Goal: Task Accomplishment & Management: Manage account settings

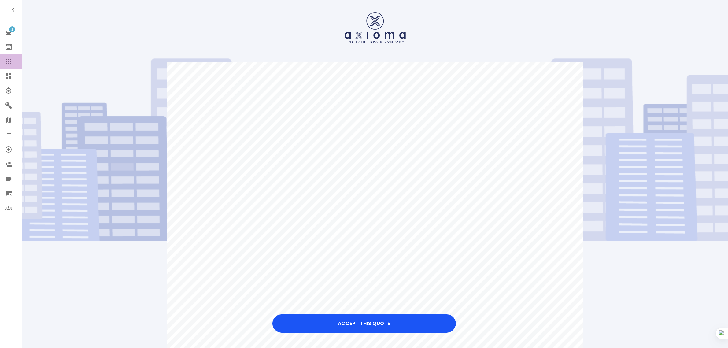
click at [9, 63] on icon at bounding box center [8, 61] width 7 height 7
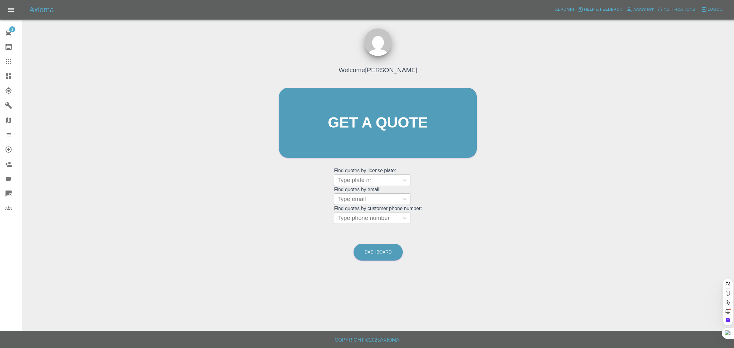
click at [353, 198] on div at bounding box center [366, 199] width 58 height 9
paste input "[EMAIL_ADDRESS][DOMAIN_NAME]"
type input "[EMAIL_ADDRESS][DOMAIN_NAME]"
click at [394, 216] on div "VK13KWS, Fnol" at bounding box center [372, 215] width 76 height 12
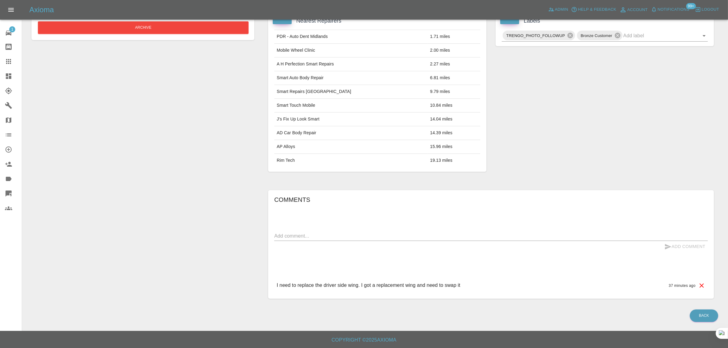
scroll to position [31, 0]
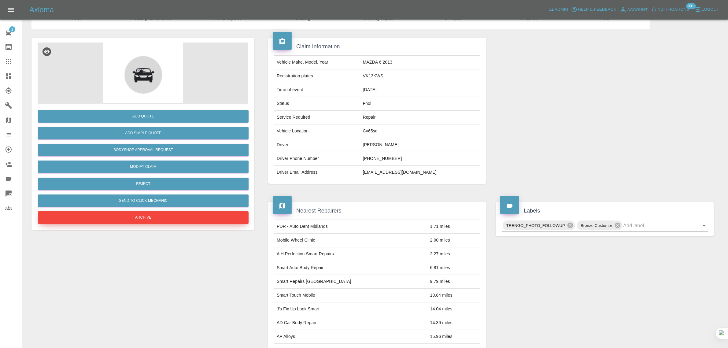
click at [194, 222] on button "Archive" at bounding box center [143, 217] width 211 height 13
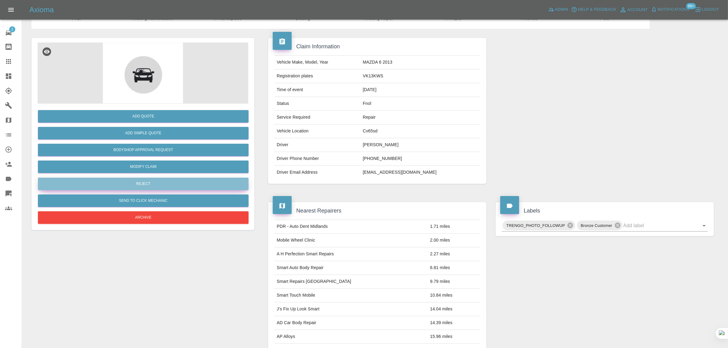
click at [160, 184] on button "Reject" at bounding box center [143, 184] width 211 height 13
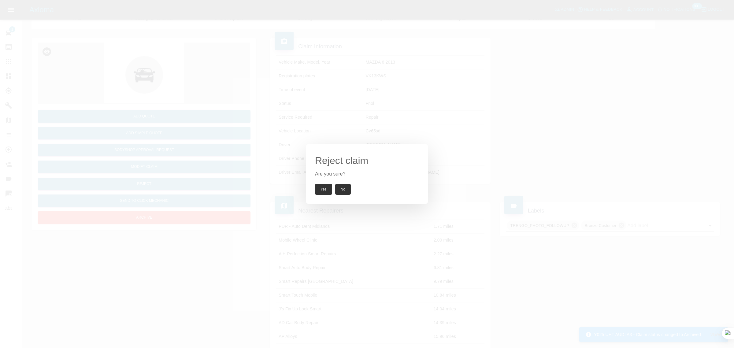
click at [322, 186] on button "Yes" at bounding box center [323, 189] width 17 height 11
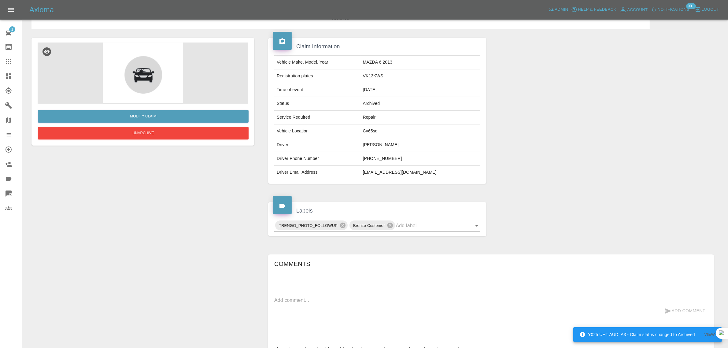
click at [11, 60] on icon at bounding box center [8, 61] width 5 height 5
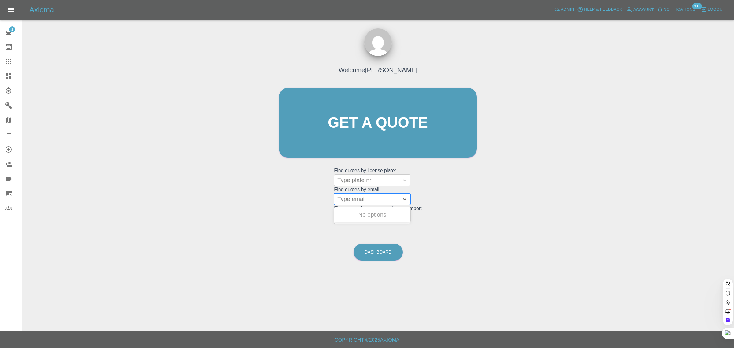
click at [354, 195] on div at bounding box center [366, 199] width 58 height 9
paste input "[EMAIL_ADDRESS][DOMAIN_NAME]"
type input "[EMAIL_ADDRESS][DOMAIN_NAME]"
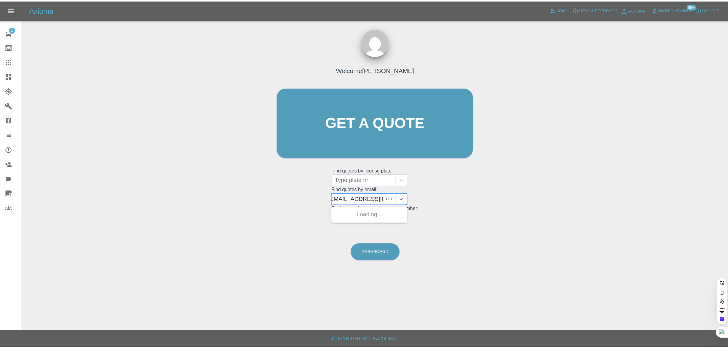
scroll to position [0, 0]
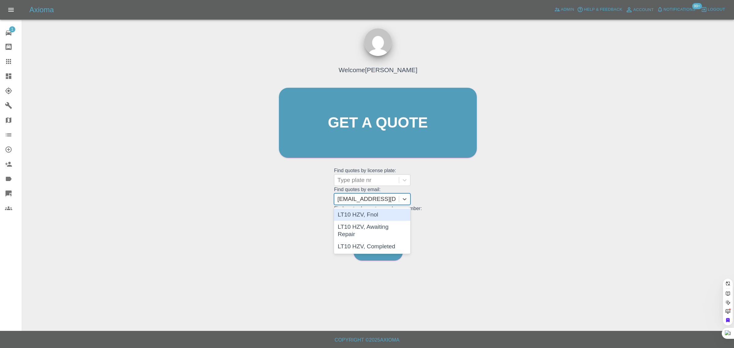
click at [356, 218] on div "LT10 HZV, Fnol" at bounding box center [372, 215] width 76 height 12
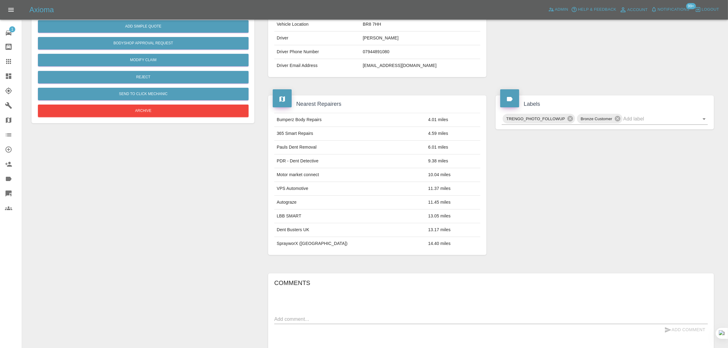
scroll to position [13, 0]
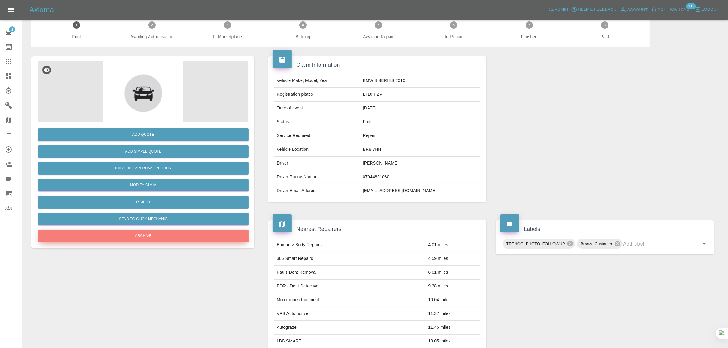
click at [154, 234] on button "Archive" at bounding box center [143, 236] width 211 height 13
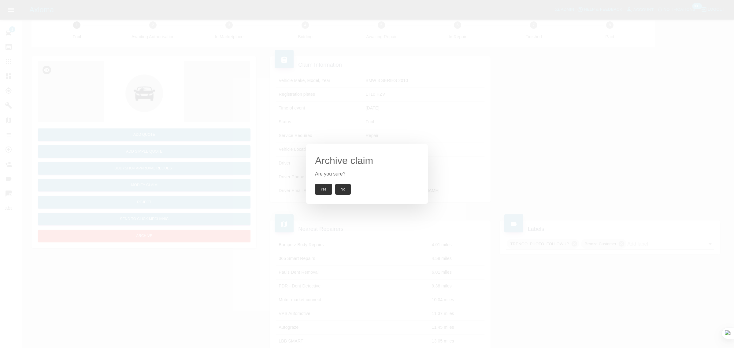
click at [319, 193] on button "Yes" at bounding box center [323, 189] width 17 height 11
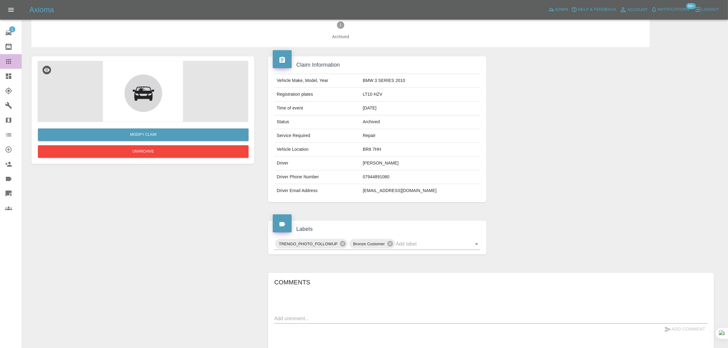
click at [16, 62] on div at bounding box center [13, 61] width 17 height 7
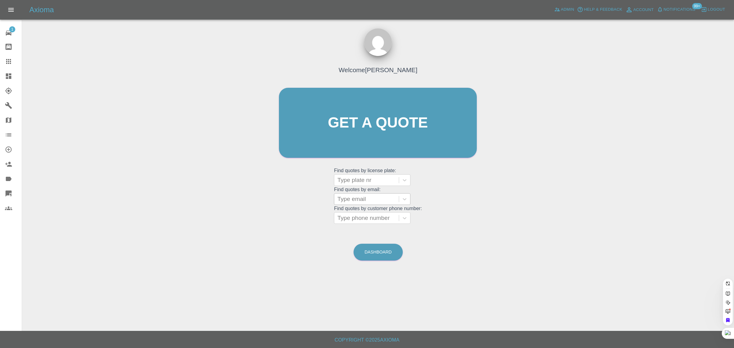
click at [372, 195] on div at bounding box center [366, 199] width 58 height 9
paste input "[EMAIL_ADDRESS][DOMAIN_NAME]"
type input "[EMAIL_ADDRESS][DOMAIN_NAME]"
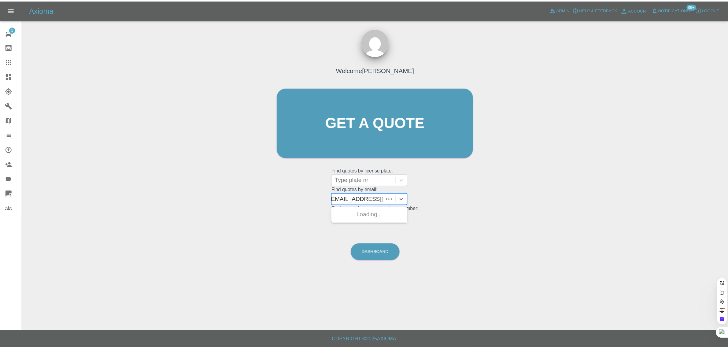
scroll to position [0, 0]
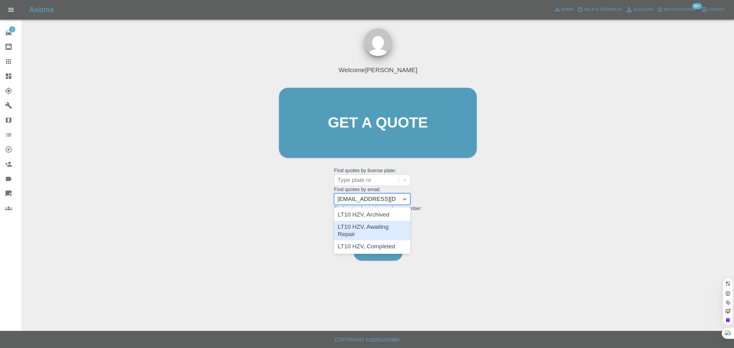
click at [364, 224] on div "LT10 HZV, Awaiting Repair" at bounding box center [372, 231] width 76 height 20
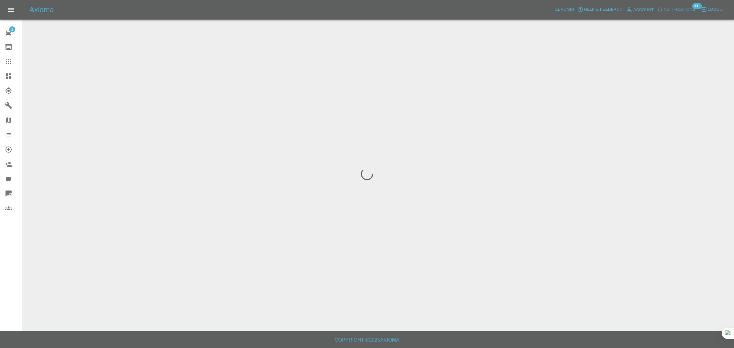
click at [11, 255] on div "1 Repair home Bodyshop home Claims Dashboard Explorer Garages Map Organization …" at bounding box center [11, 174] width 22 height 348
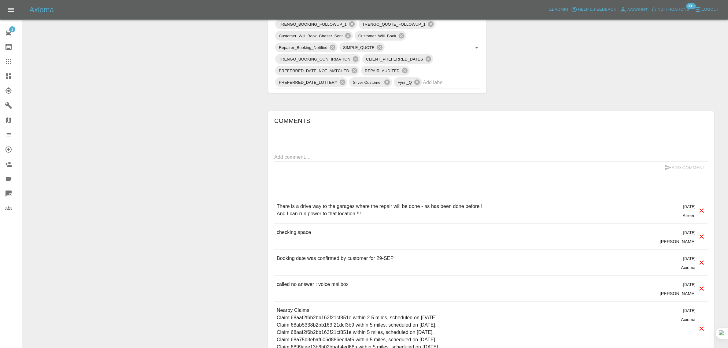
scroll to position [382, 0]
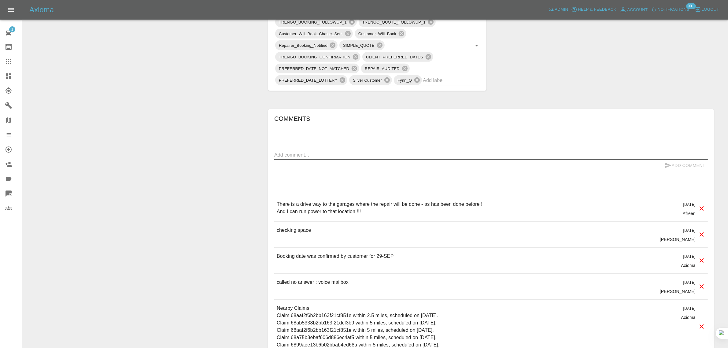
click at [398, 155] on textarea at bounding box center [491, 154] width 434 height 7
paste textarea "Its regarding an existing job - booked for [DATE] - as I need to change the dat…"
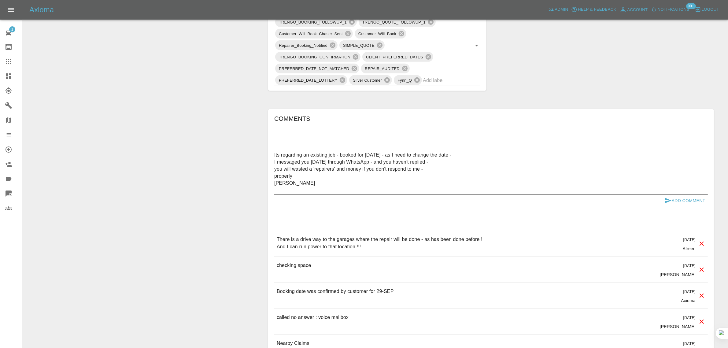
type textarea "Its regarding an existing job - booked for [DATE] - as I need to change the dat…"
click at [682, 198] on button "Add Comment" at bounding box center [685, 200] width 46 height 11
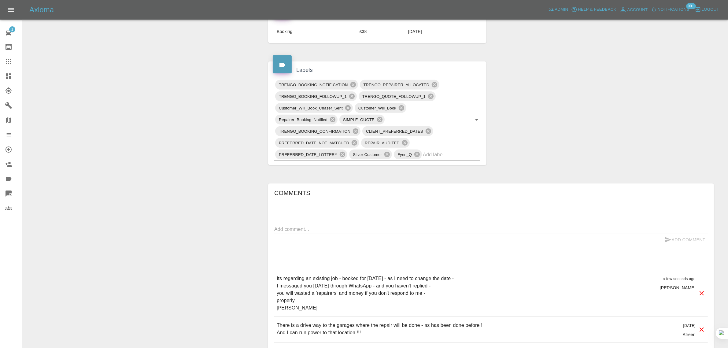
scroll to position [306, 0]
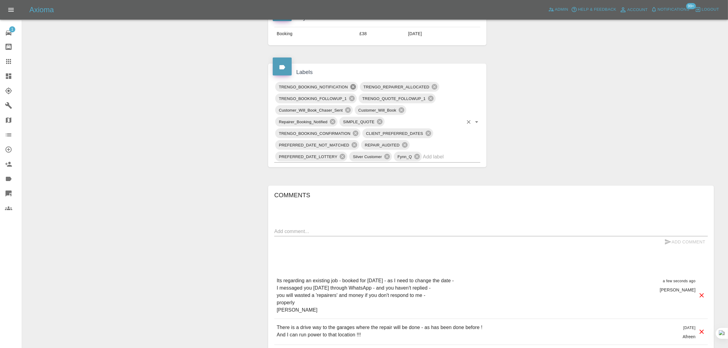
click at [352, 90] on icon at bounding box center [353, 86] width 7 height 7
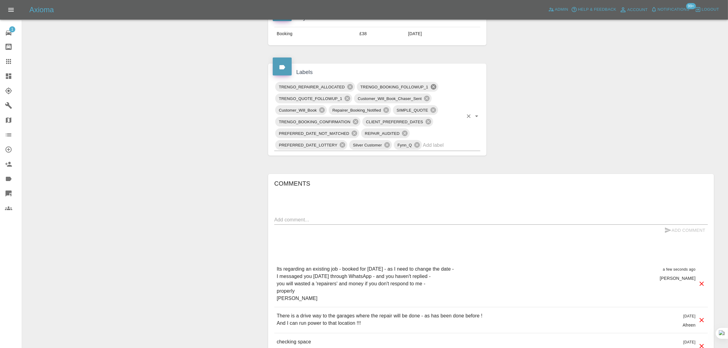
click at [433, 88] on icon at bounding box center [433, 86] width 7 height 7
click at [333, 112] on icon at bounding box center [333, 110] width 6 height 6
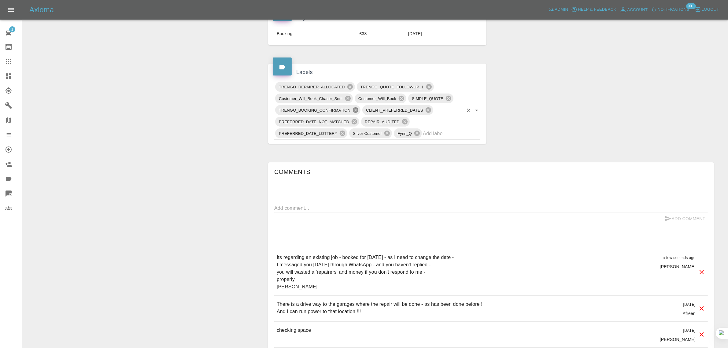
click at [354, 111] on icon at bounding box center [356, 110] width 6 height 6
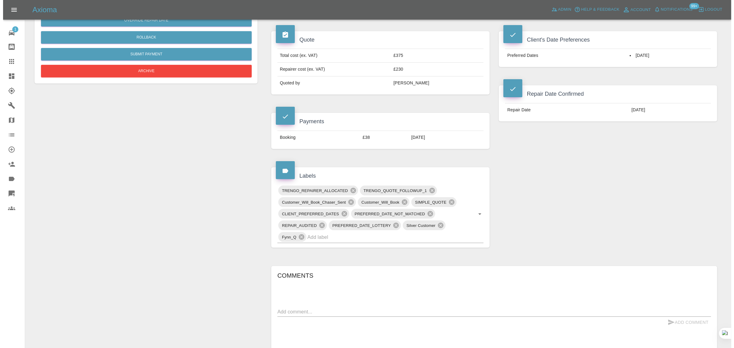
scroll to position [76, 0]
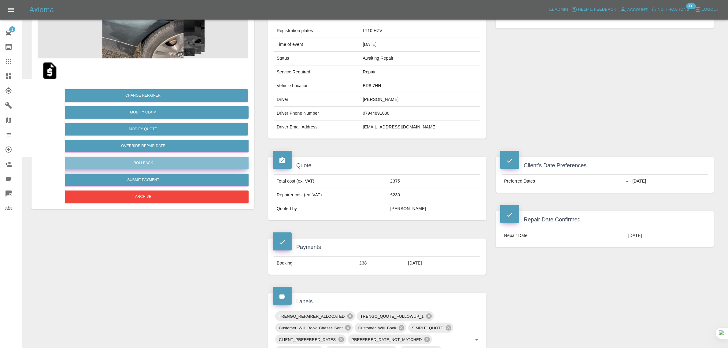
click at [135, 161] on button "Rollback" at bounding box center [143, 163] width 211 height 13
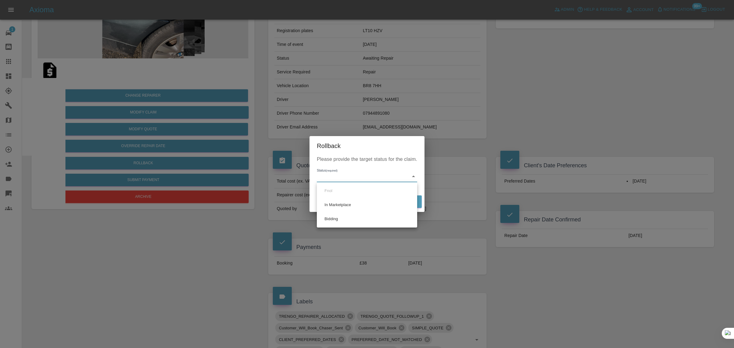
click at [320, 177] on body "Axioma Admin Help & Feedback Account Notifications 99+ Logout 1 Repair home Bod…" at bounding box center [367, 348] width 734 height 848
click at [331, 220] on li "Bidding" at bounding box center [366, 219] width 97 height 14
type input "bidding"
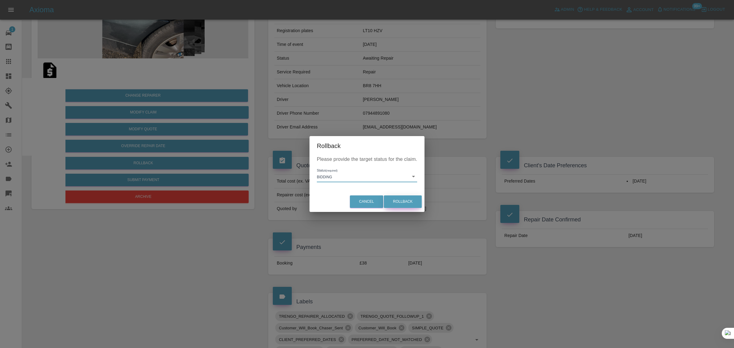
click at [406, 199] on button "Rollback" at bounding box center [403, 201] width 38 height 13
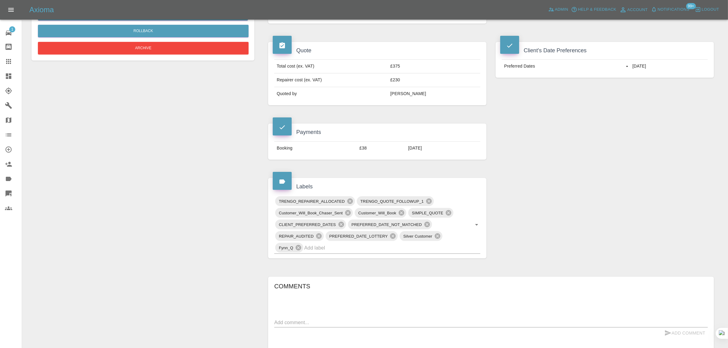
scroll to position [191, 0]
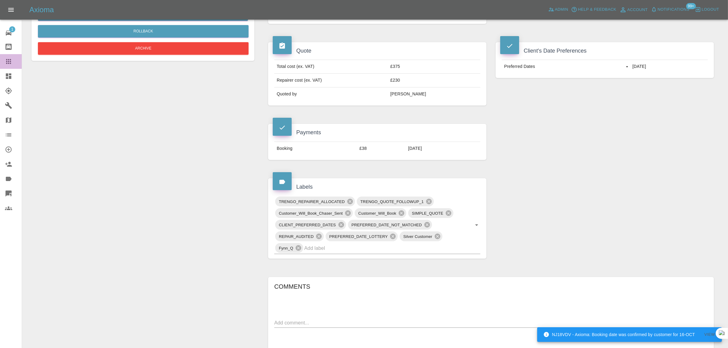
click at [11, 59] on icon at bounding box center [8, 61] width 7 height 7
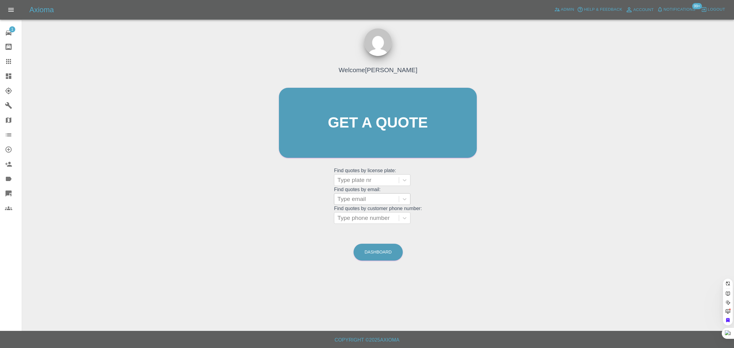
click at [352, 201] on div at bounding box center [366, 199] width 58 height 9
paste input "[EMAIL_ADDRESS][DOMAIN_NAME]"
type input "[EMAIL_ADDRESS][DOMAIN_NAME]"
click at [355, 214] on div "MV70 ORG, Awaiting Repair" at bounding box center [372, 219] width 76 height 20
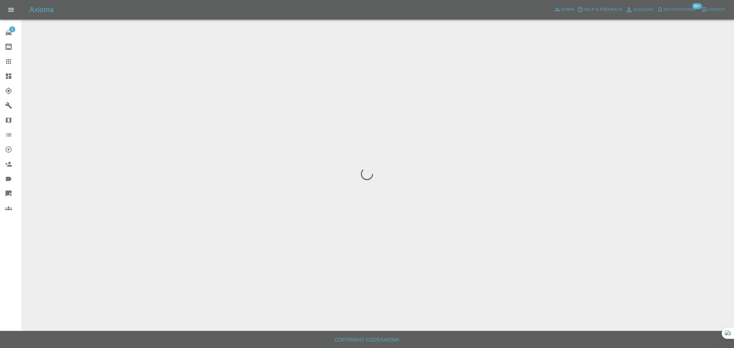
click at [15, 257] on div "1 Repair home Bodyshop home Claims Dashboard Explorer Garages Map Organization …" at bounding box center [11, 174] width 22 height 348
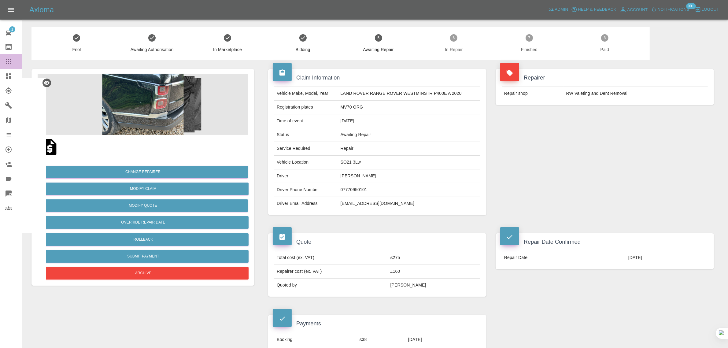
click at [11, 60] on icon at bounding box center [8, 61] width 7 height 7
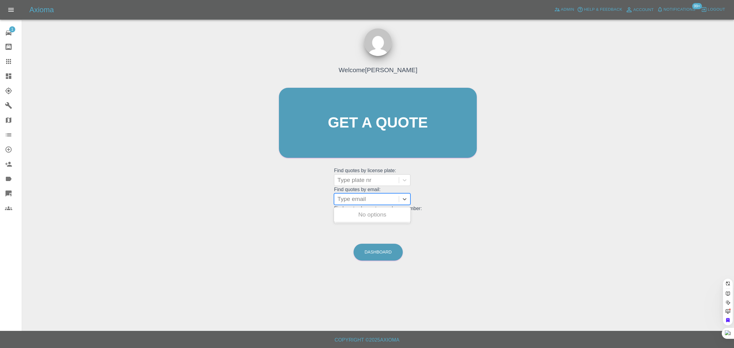
click at [352, 200] on div at bounding box center [366, 199] width 58 height 9
paste input "[PERSON_NAME][EMAIL_ADDRESS][DOMAIN_NAME]"
type input "[PERSON_NAME][EMAIL_ADDRESS][DOMAIN_NAME]"
click at [375, 213] on div "P2 ARK, Paid" at bounding box center [372, 215] width 76 height 12
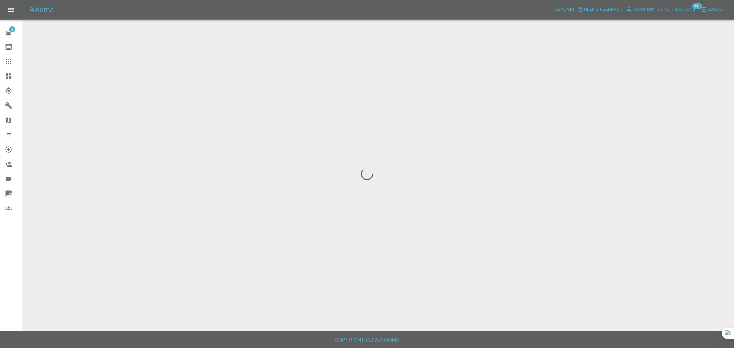
click at [6, 245] on div "1 Repair home Bodyshop home Claims Dashboard Explorer Garages Map Organization …" at bounding box center [11, 174] width 22 height 348
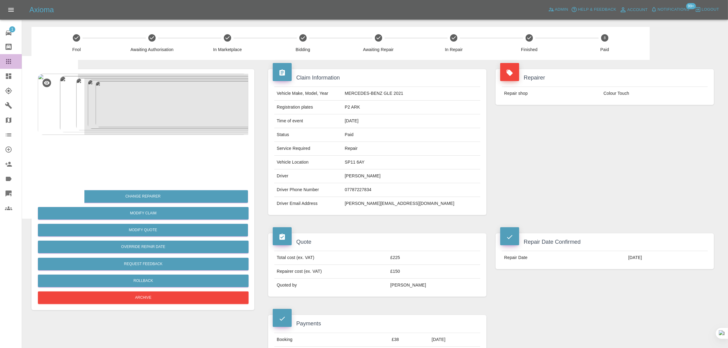
click at [11, 60] on icon at bounding box center [8, 61] width 7 height 7
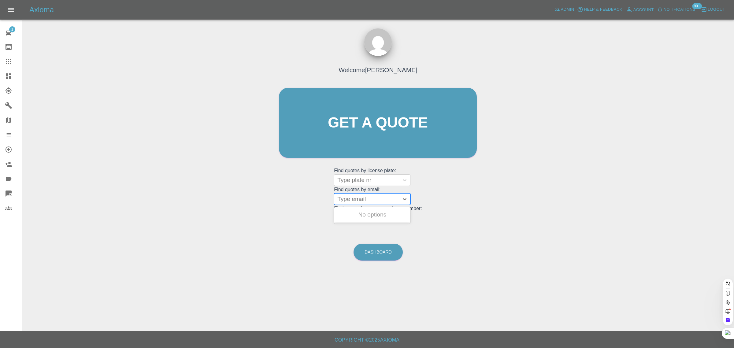
click at [367, 201] on div at bounding box center [366, 199] width 58 height 9
paste input "[EMAIL_ADDRESS][DOMAIN_NAME]"
type input "[EMAIL_ADDRESS][DOMAIN_NAME]"
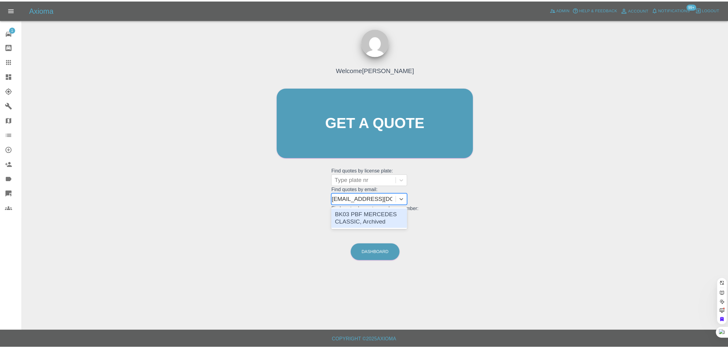
scroll to position [0, 0]
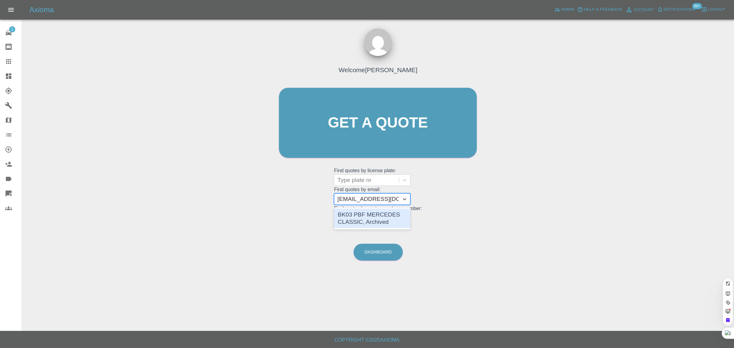
click at [364, 214] on div "BK03 PBF MERCEDES CLASSIC, Archived" at bounding box center [372, 219] width 76 height 20
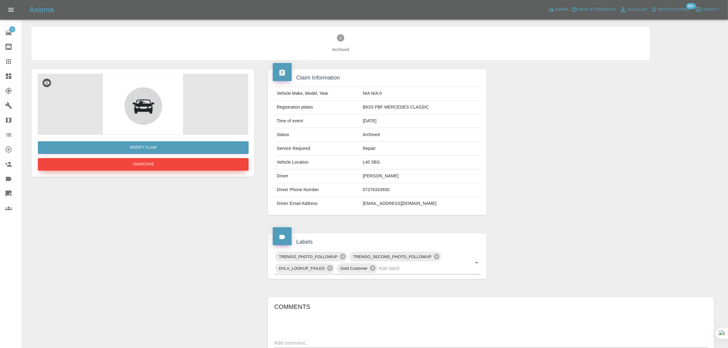
click at [171, 164] on button "Unarchive" at bounding box center [143, 164] width 211 height 13
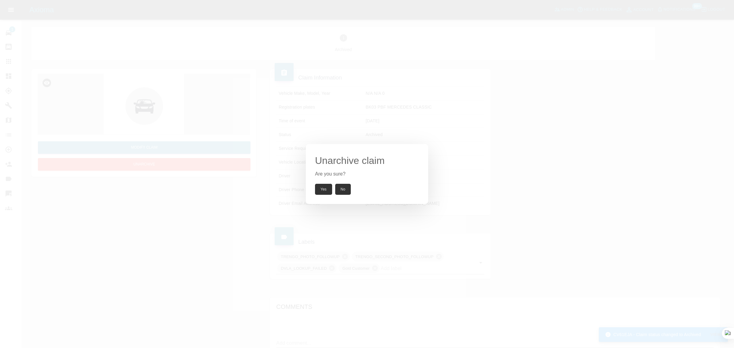
click at [320, 190] on button "Yes" at bounding box center [323, 189] width 17 height 11
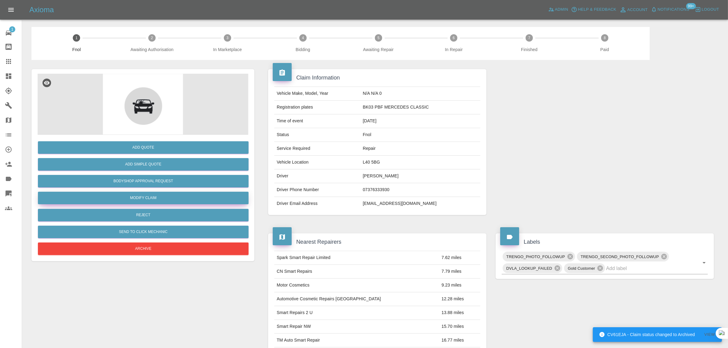
click at [147, 197] on link "Modify Claim" at bounding box center [143, 198] width 211 height 13
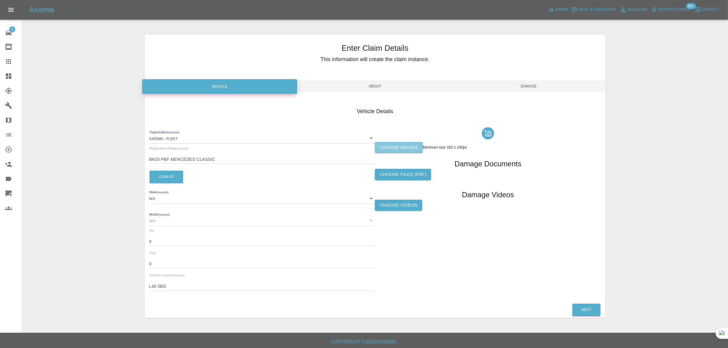
click at [381, 143] on label "Choose images" at bounding box center [399, 147] width 48 height 11
click at [0, 0] on input "Choose images" at bounding box center [0, 0] width 0 height 0
click at [401, 176] on label "Choose files (pdf)" at bounding box center [403, 174] width 56 height 11
click at [0, 0] on input "Choose files (pdf)" at bounding box center [0, 0] width 0 height 0
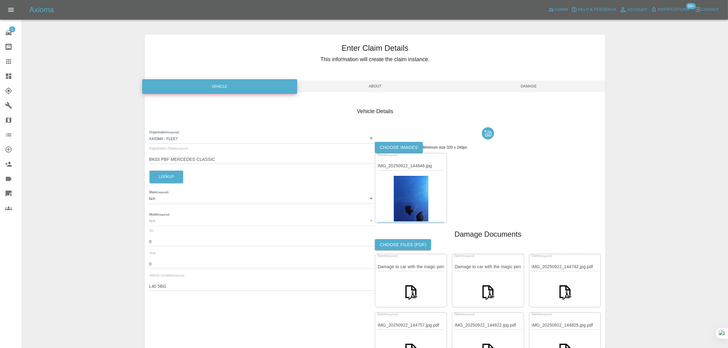
click at [537, 92] on div "Enter Claim Details This information will create the claim instance. Vehicle Ab…" at bounding box center [375, 256] width 461 height 442
click at [531, 92] on div "Enter Claim Details This information will create the claim instance. Vehicle Ab…" at bounding box center [375, 256] width 461 height 442
click at [530, 85] on span "Damage" at bounding box center [529, 86] width 154 height 12
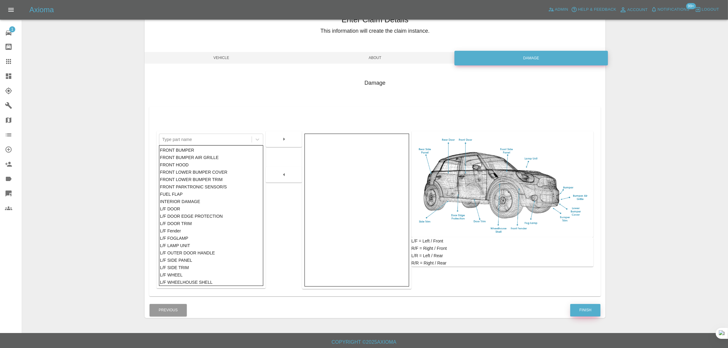
scroll to position [30, 0]
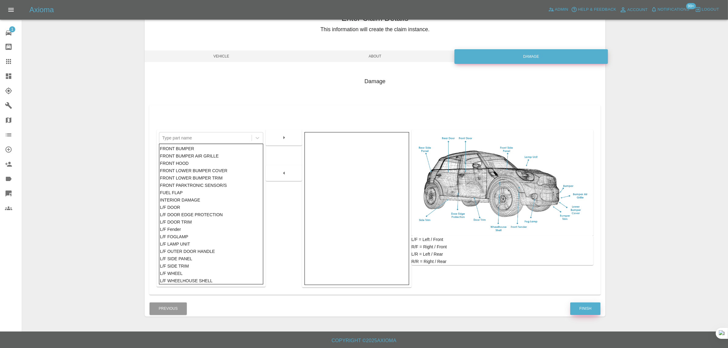
click at [589, 307] on button "Finish" at bounding box center [585, 308] width 30 height 13
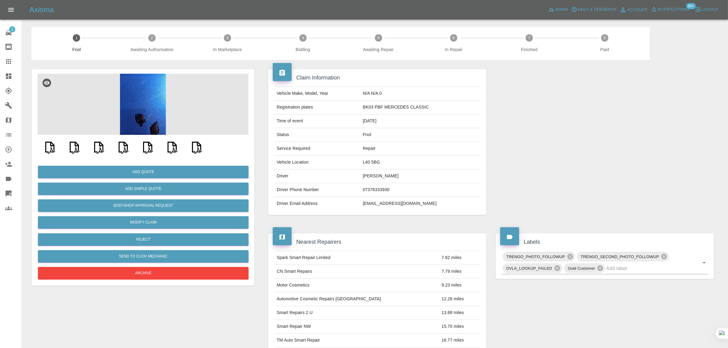
click at [11, 63] on icon at bounding box center [8, 61] width 7 height 7
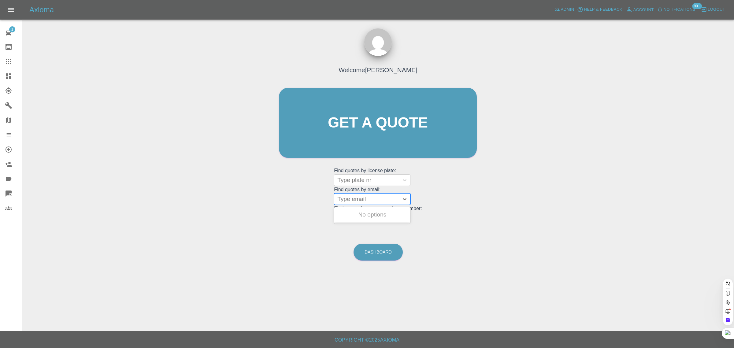
click at [355, 201] on div at bounding box center [366, 199] width 58 height 9
paste input "LM19 ZKH"
type input "LM19 ZK"
click at [366, 184] on div at bounding box center [366, 180] width 58 height 9
paste input "LM19 ZKH"
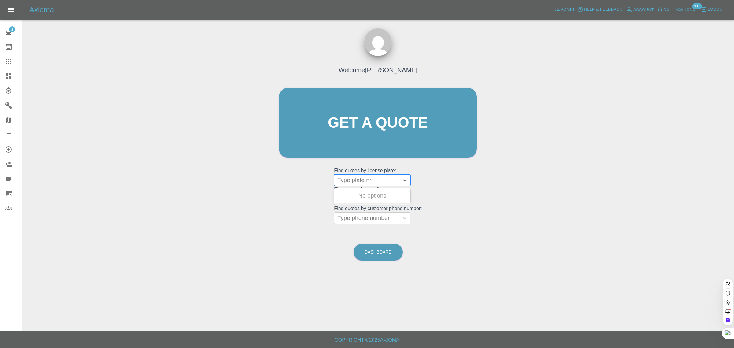
type input "LM19 ZKH"
click at [371, 194] on div "LM19 ZKH, Fnol" at bounding box center [372, 196] width 76 height 12
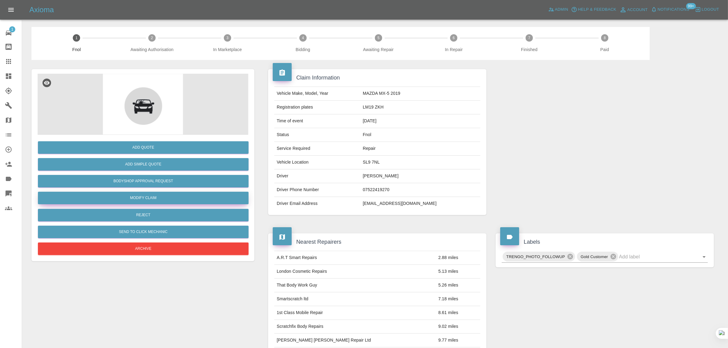
click at [152, 197] on link "Modify Claim" at bounding box center [143, 198] width 211 height 13
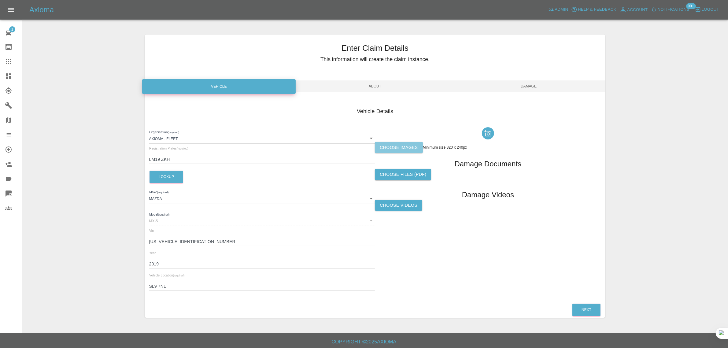
click at [402, 147] on label "Choose images" at bounding box center [399, 147] width 48 height 11
click at [0, 0] on input "Choose images" at bounding box center [0, 0] width 0 height 0
click at [523, 89] on span "Damage" at bounding box center [529, 86] width 154 height 12
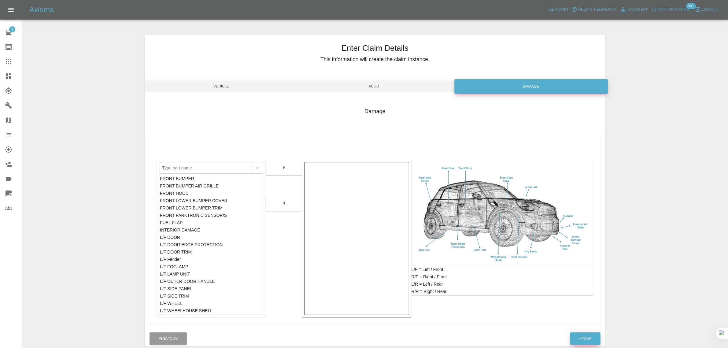
click at [595, 336] on button "Finish" at bounding box center [585, 338] width 30 height 13
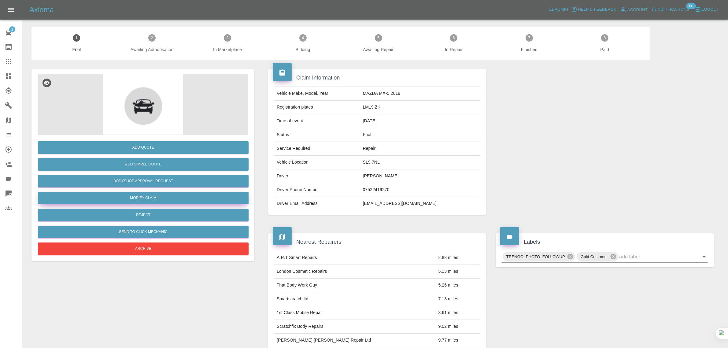
click at [175, 199] on link "Modify Claim" at bounding box center [143, 198] width 211 height 13
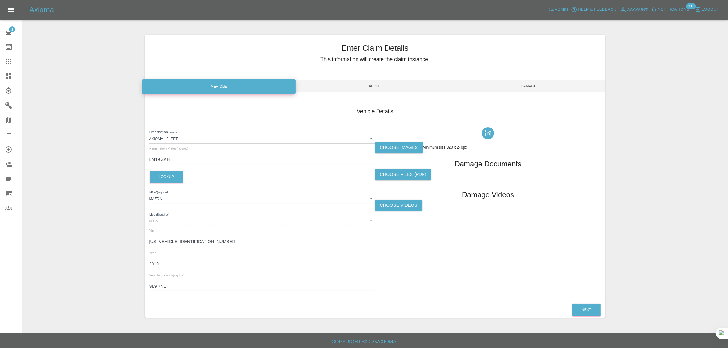
click at [396, 145] on label "Choose images" at bounding box center [399, 147] width 48 height 11
click at [0, 0] on input "Choose images" at bounding box center [0, 0] width 0 height 0
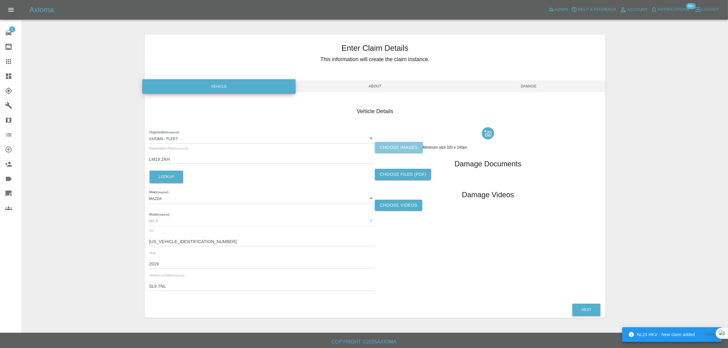
click at [404, 149] on label "Choose images" at bounding box center [399, 147] width 48 height 11
click at [0, 0] on input "Choose images" at bounding box center [0, 0] width 0 height 0
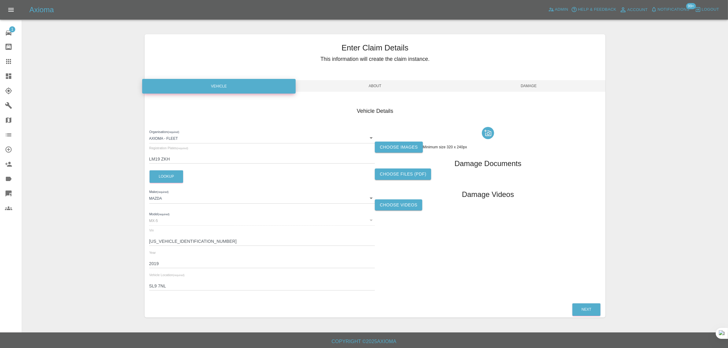
scroll to position [2, 0]
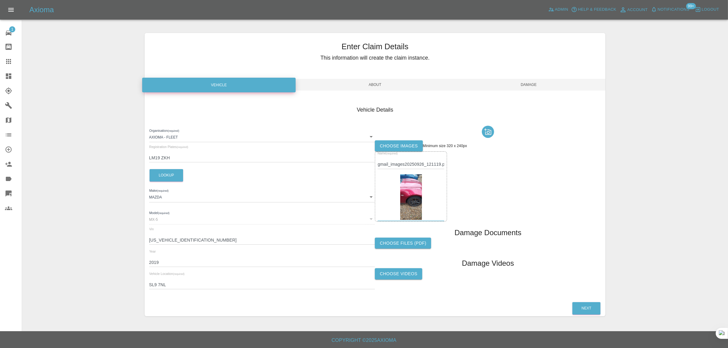
click at [401, 142] on label "Choose images" at bounding box center [399, 145] width 48 height 11
click at [0, 0] on input "Choose images" at bounding box center [0, 0] width 0 height 0
click at [411, 147] on label "Choose images" at bounding box center [399, 145] width 48 height 11
click at [0, 0] on input "Choose images" at bounding box center [0, 0] width 0 height 0
click at [384, 143] on label "Choose images" at bounding box center [399, 145] width 48 height 11
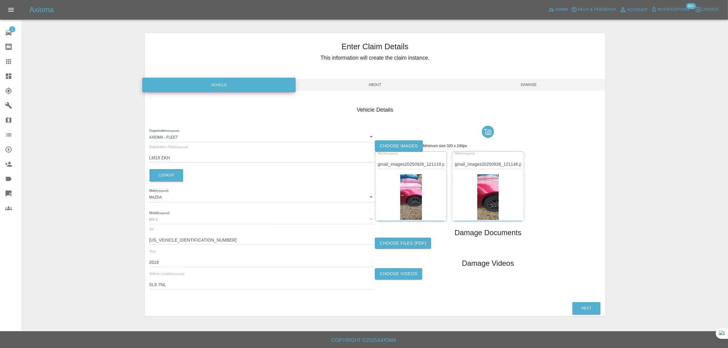
click at [0, 0] on input "Choose images" at bounding box center [0, 0] width 0 height 0
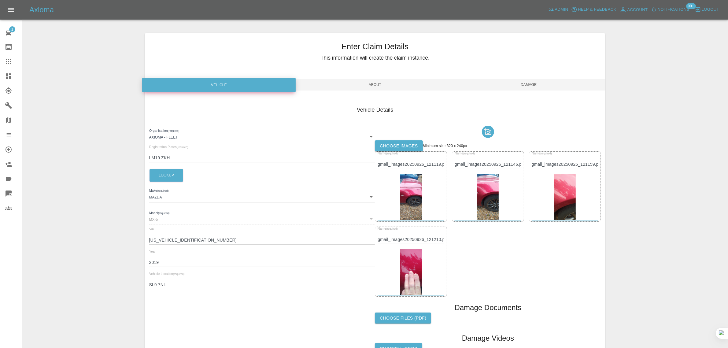
click at [542, 88] on span "Damage" at bounding box center [529, 85] width 154 height 12
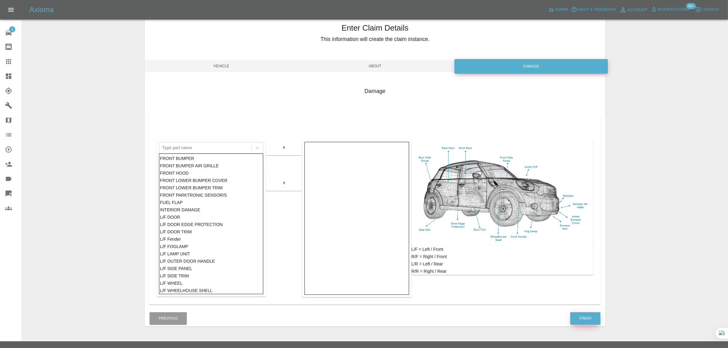
scroll to position [30, 0]
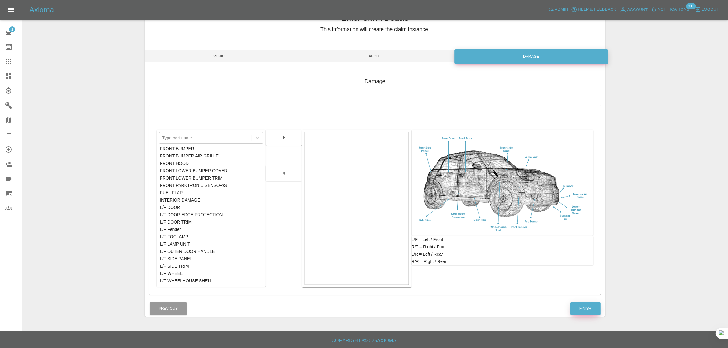
click at [583, 311] on button "Finish" at bounding box center [585, 308] width 30 height 13
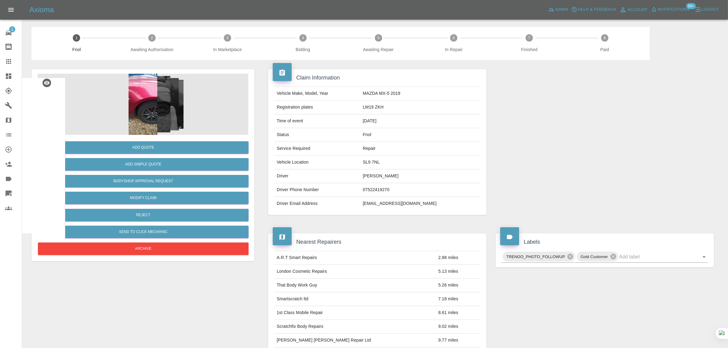
click at [10, 63] on icon at bounding box center [8, 61] width 7 height 7
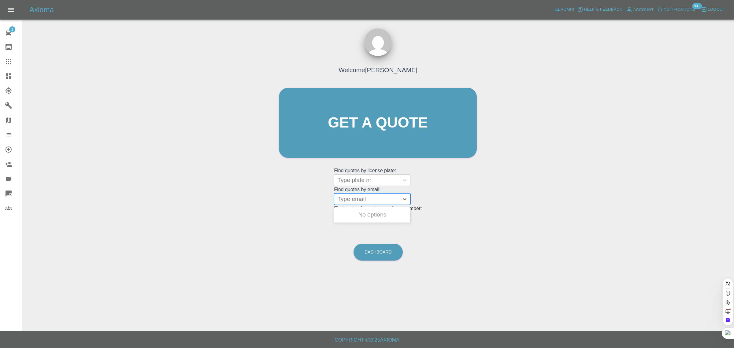
click at [364, 200] on div at bounding box center [366, 199] width 58 height 9
paste input "canillc1@virginmedia.com"
type input "canillc1@virginmedia.com"
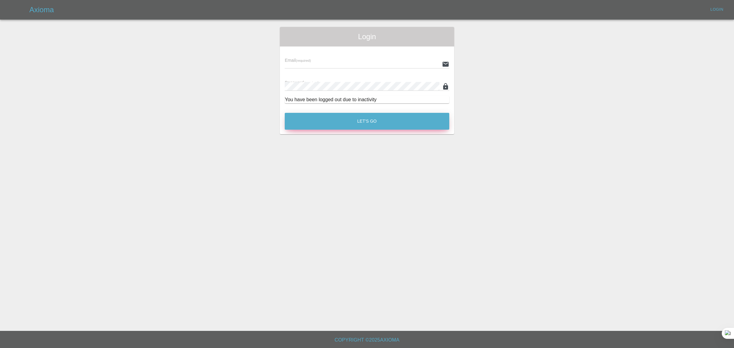
type input "[EMAIL_ADDRESS][DOMAIN_NAME]"
click at [362, 124] on button "Let's Go" at bounding box center [367, 121] width 164 height 17
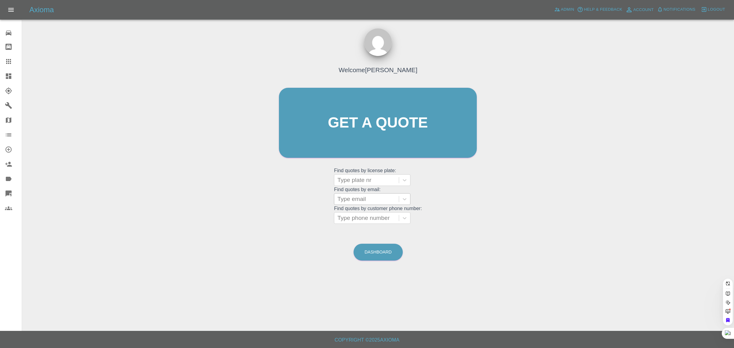
click at [386, 199] on div at bounding box center [366, 199] width 58 height 9
paste input "canillc1@virginmedia.com"
type input "canillc1@virginmedia.com"
click at [371, 215] on div "RENAULT CAPTUR, Awaiting Repair" at bounding box center [372, 219] width 76 height 20
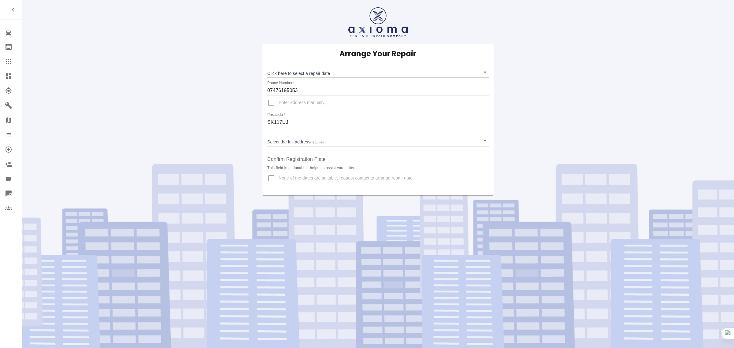
click at [311, 69] on body "Repair home Bodyshop home Claims Dashboard Explorer Garages Map Organization Cr…" at bounding box center [367, 174] width 734 height 348
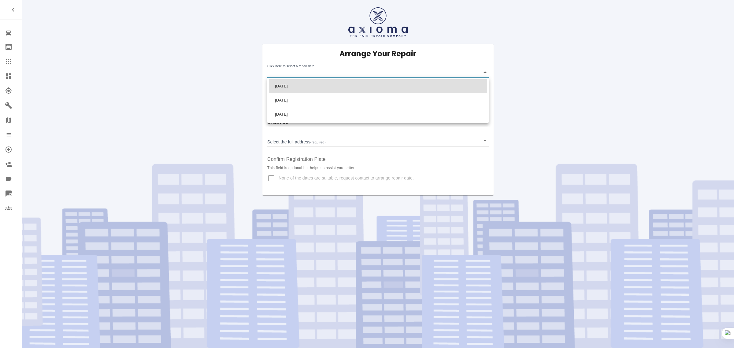
click at [188, 113] on div at bounding box center [367, 174] width 734 height 348
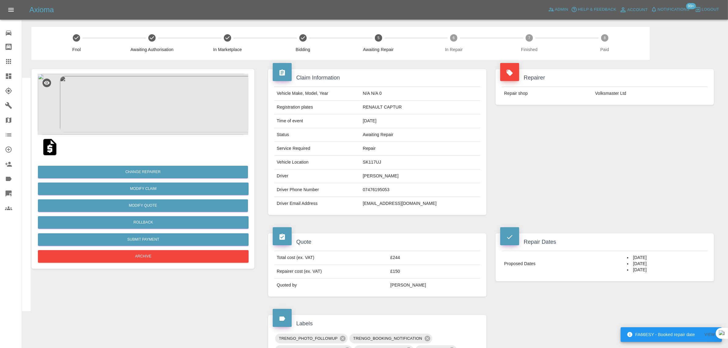
click at [5, 64] on icon at bounding box center [8, 61] width 7 height 7
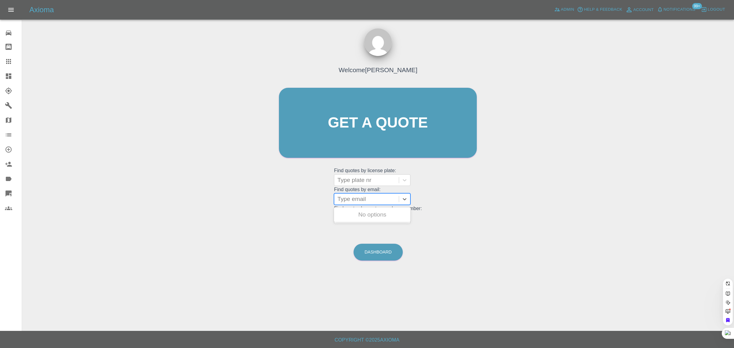
click at [361, 199] on div at bounding box center [366, 199] width 58 height 9
paste input "ericgriffiths@outlook.com"
type input "ericgriffiths@outlook.co"
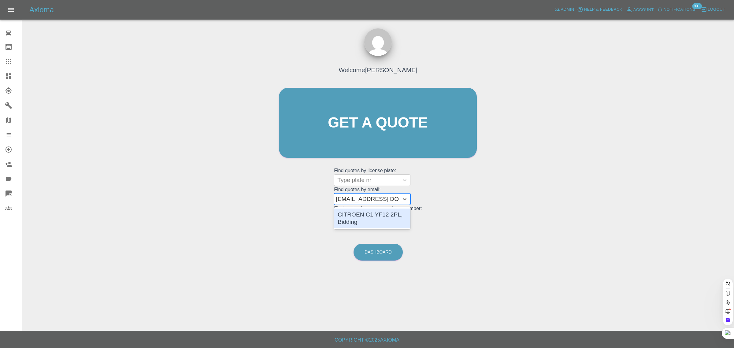
click at [362, 222] on div "CITROEN C1 YF12 2PL, Bidding" at bounding box center [372, 219] width 76 height 20
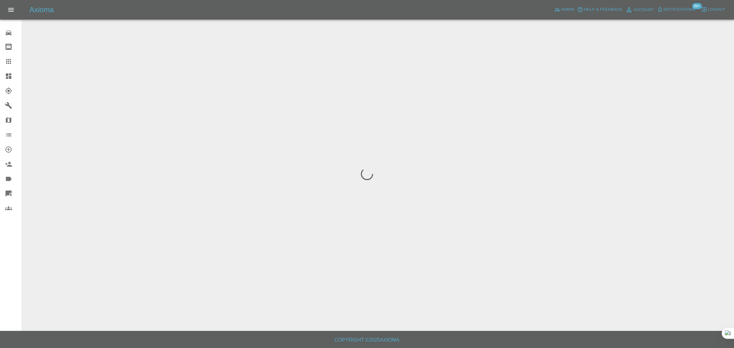
click at [0, 289] on div "0 Repair home Bodyshop home Claims Dashboard Explorer Garages Map Organization …" at bounding box center [11, 174] width 22 height 348
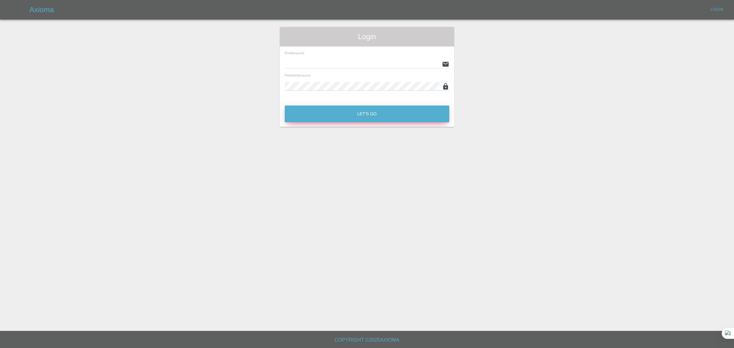
type input "[EMAIL_ADDRESS][DOMAIN_NAME]"
click at [368, 112] on button "Let's Go" at bounding box center [367, 113] width 164 height 17
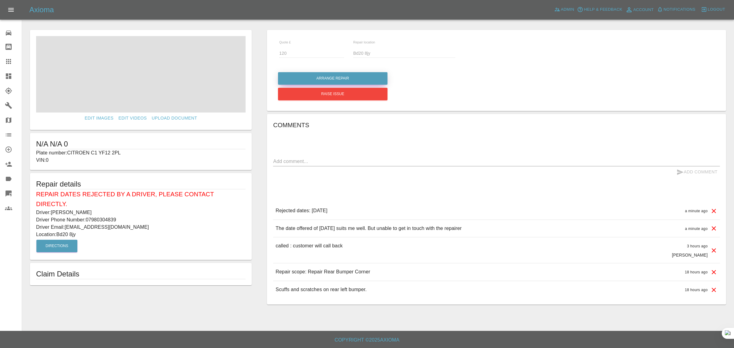
click at [344, 82] on button "Arrange Repair" at bounding box center [332, 78] width 109 height 13
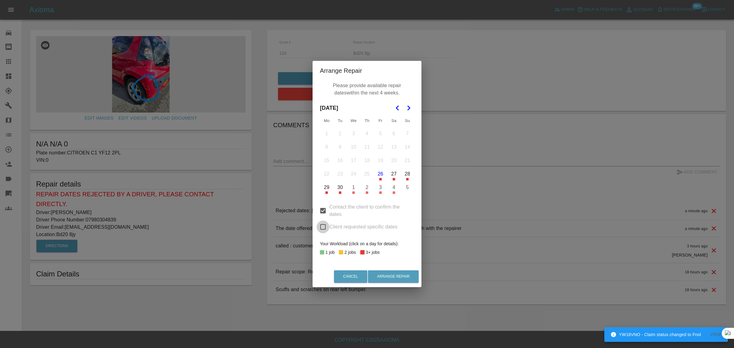
click at [323, 227] on input "Client requested specific dates" at bounding box center [322, 226] width 13 height 13
checkbox input "true"
click at [328, 189] on button "29" at bounding box center [326, 187] width 13 height 13
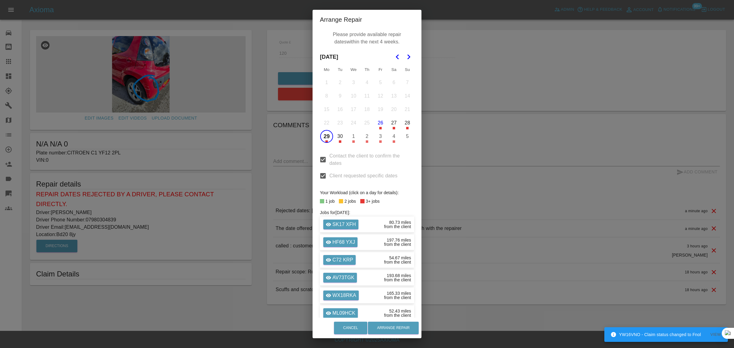
click at [387, 317] on div "from the client" at bounding box center [397, 315] width 27 height 4
click at [387, 320] on div "Cancel Arrange Repair" at bounding box center [366, 328] width 109 height 20
click at [387, 323] on button "Arrange Repair" at bounding box center [393, 328] width 51 height 13
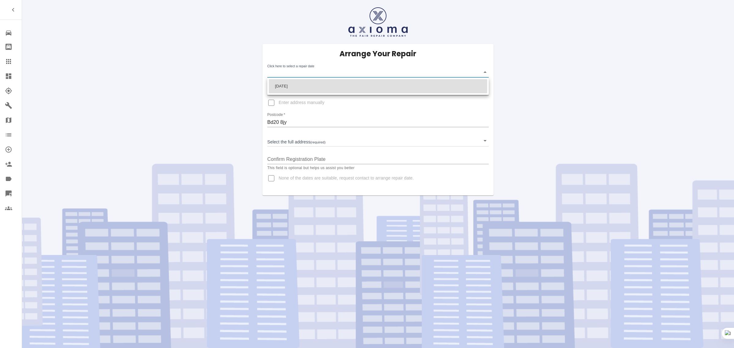
click at [303, 69] on body "Repair home Bodyshop home Claims Dashboard Explorer Garages Map Organization Cr…" at bounding box center [367, 174] width 734 height 348
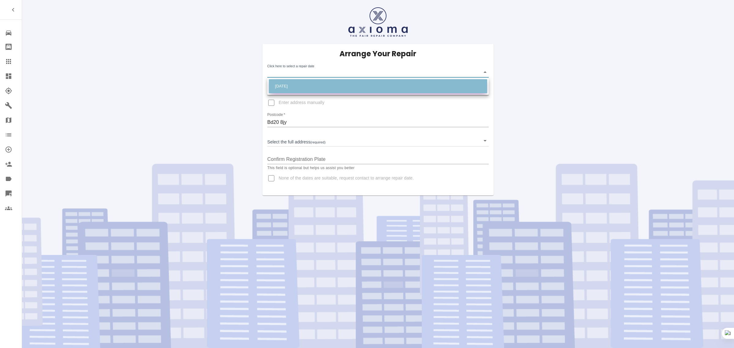
click at [304, 86] on li "Mon Sep 29 2025" at bounding box center [378, 86] width 218 height 14
type input "2025-09-29T00:00:00.000Z"
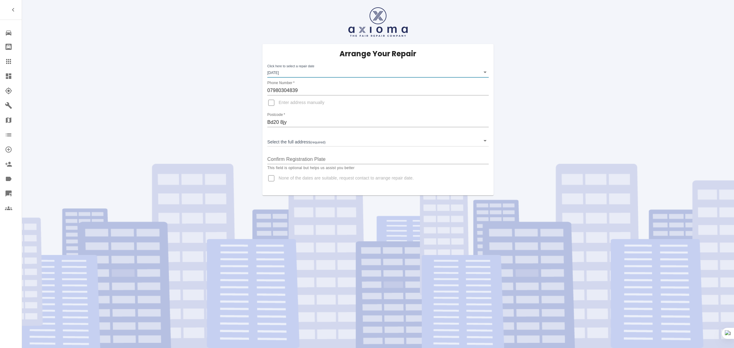
click at [312, 145] on body "Repair home Bodyshop home Claims Dashboard Explorer Garages Map Organization Cr…" at bounding box center [367, 174] width 734 height 348
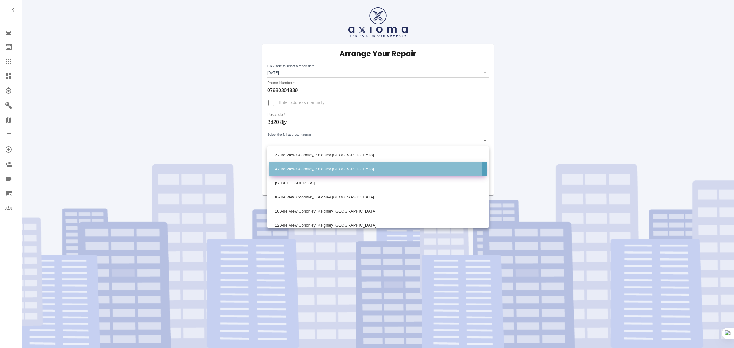
click at [303, 166] on li "4 Aire View Cononley, Keighley West Yorkshire" at bounding box center [378, 169] width 218 height 14
type input "4 Aire View Cononley, Keighley West Yorkshire"
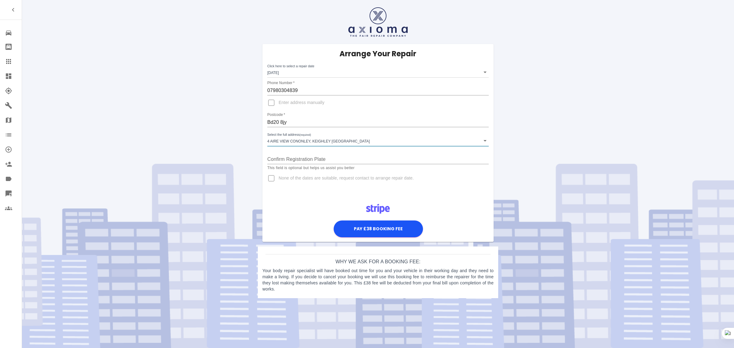
click at [205, 154] on div "Arrange Your Repair Click here to select a repair date Mon Sep 29 2025 2025-09-…" at bounding box center [377, 151] width 721 height 303
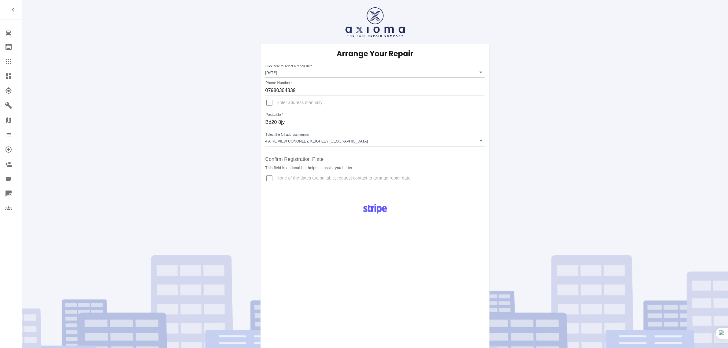
click at [15, 62] on div at bounding box center [13, 61] width 17 height 7
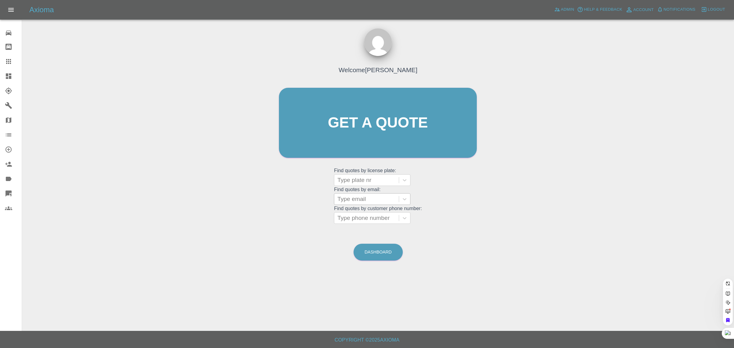
click at [377, 201] on div at bounding box center [366, 199] width 58 height 9
paste input "[EMAIL_ADDRESS][DOMAIN_NAME]"
type input "theochapman@me.co"
click at [371, 216] on div "MV70 ORG, Awaiting Repair" at bounding box center [372, 219] width 76 height 20
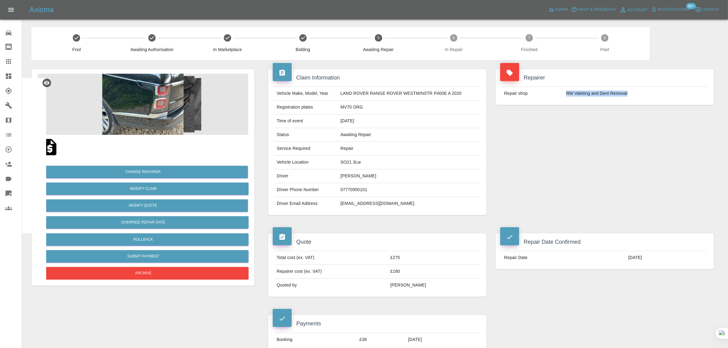
drag, startPoint x: 563, startPoint y: 95, endPoint x: 641, endPoint y: 96, distance: 78.0
click at [641, 96] on tr "Repair shop RW Valeting and Dent Removal" at bounding box center [605, 93] width 206 height 13
copy tr "RW Valeting and Dent Removal"
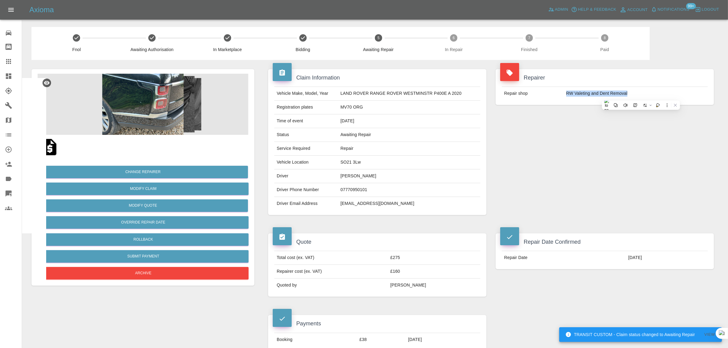
click at [578, 98] on td "RW Valeting and Dent Removal" at bounding box center [636, 93] width 144 height 13
drag, startPoint x: 555, startPoint y: 92, endPoint x: 672, endPoint y: 103, distance: 117.0
click at [672, 103] on div "Repair shop RW Valeting and Dent Removal" at bounding box center [605, 93] width 218 height 23
copy tbody "Repair shop"
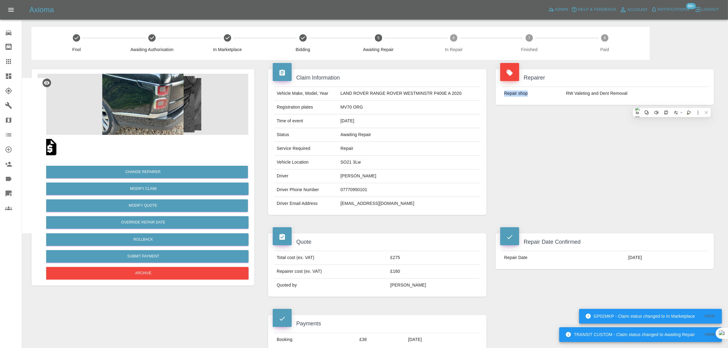
click at [2, 63] on link "Claims" at bounding box center [11, 61] width 22 height 15
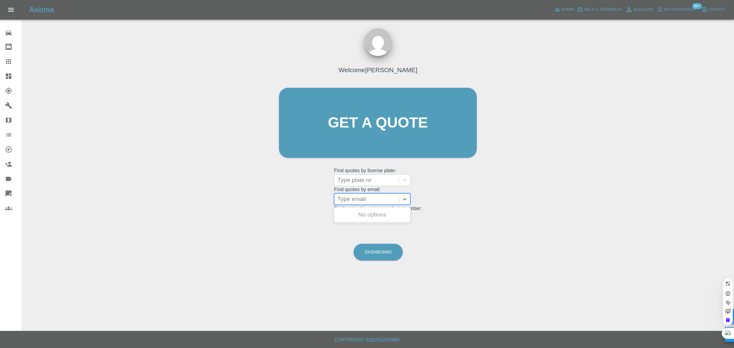
click at [366, 195] on div at bounding box center [366, 199] width 58 height 9
paste input "emmaphillips10@aol.co.uk"
type input "emmaphillips10"
click at [382, 214] on div "YN19UXM, Awaiting Authorisation" at bounding box center [372, 219] width 76 height 20
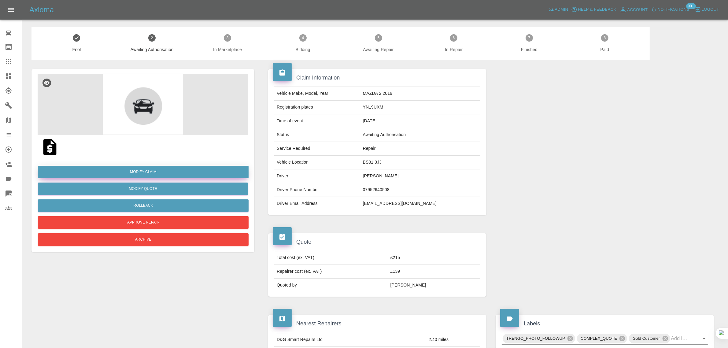
click at [144, 172] on link "Modify Claim" at bounding box center [143, 172] width 211 height 13
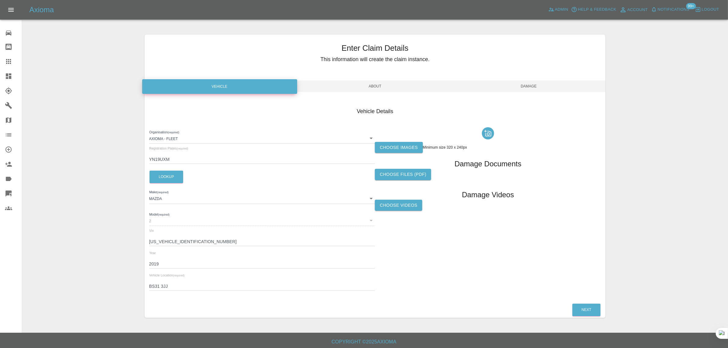
click at [388, 149] on label "Choose images" at bounding box center [399, 147] width 48 height 11
click at [0, 0] on input "Choose images" at bounding box center [0, 0] width 0 height 0
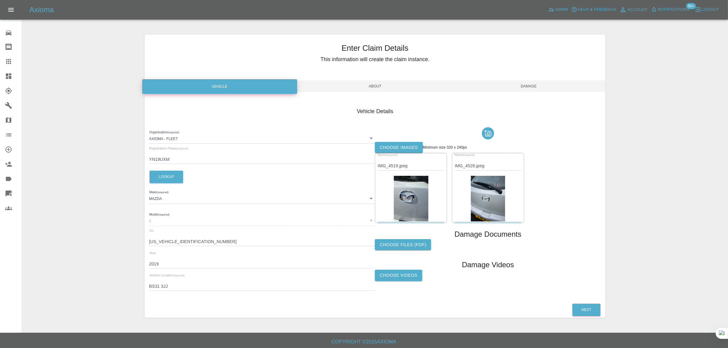
click at [533, 86] on span "Damage" at bounding box center [529, 86] width 154 height 12
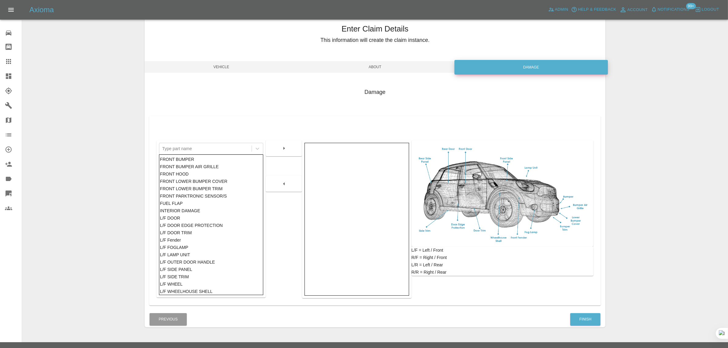
scroll to position [30, 0]
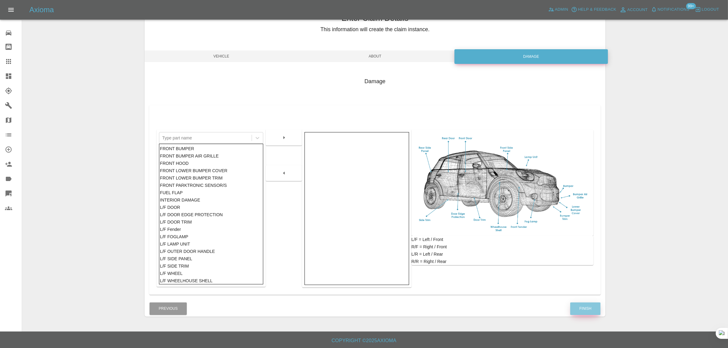
click at [582, 311] on button "Finish" at bounding box center [585, 308] width 30 height 13
